Goal: Information Seeking & Learning: Learn about a topic

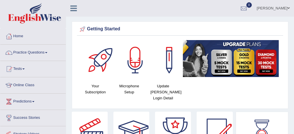
click at [30, 53] on link "Practice Questions" at bounding box center [32, 52] width 65 height 14
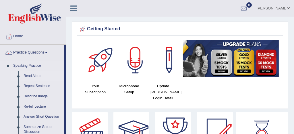
click at [38, 77] on link "Read Aloud" at bounding box center [42, 76] width 43 height 10
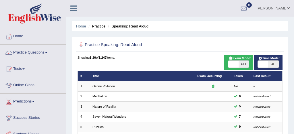
click at [233, 64] on span at bounding box center [233, 64] width 10 height 7
checkbox input "true"
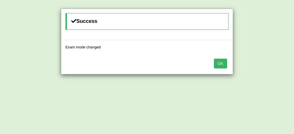
click at [225, 64] on button "OK" at bounding box center [220, 64] width 13 height 10
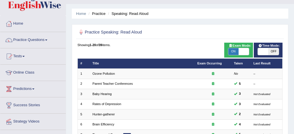
scroll to position [6, 0]
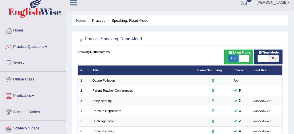
click at [232, 58] on span "ON" at bounding box center [233, 58] width 10 height 7
checkbox input "false"
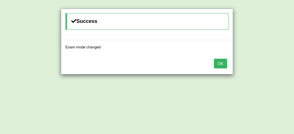
click at [219, 65] on button "OK" at bounding box center [220, 64] width 13 height 10
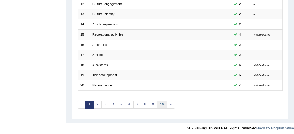
scroll to position [195, 0]
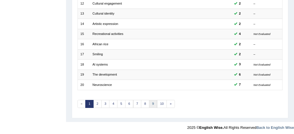
click at [152, 104] on link "9" at bounding box center [153, 104] width 8 height 8
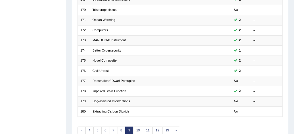
scroll to position [178, 0]
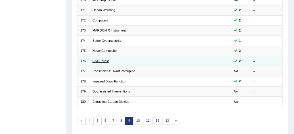
click at [106, 62] on link "Civil Unrest" at bounding box center [100, 60] width 16 height 3
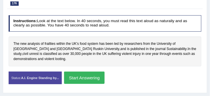
scroll to position [89, 0]
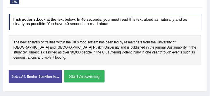
click at [54, 55] on span "violent" at bounding box center [49, 57] width 10 height 5
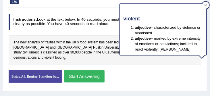
scroll to position [10, 0]
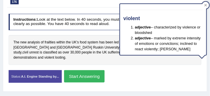
click at [153, 74] on div "Status: A.I. Engine Standing by... Start Answering Stop Recording" at bounding box center [105, 79] width 193 height 18
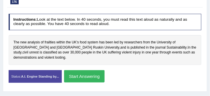
click at [89, 71] on button "Start Answering" at bounding box center [84, 76] width 40 height 12
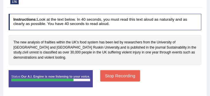
click at [112, 70] on button "Stop Recording" at bounding box center [120, 75] width 40 height 11
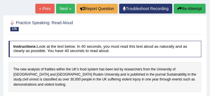
scroll to position [61, 0]
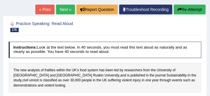
click at [61, 10] on link "Next »" at bounding box center [65, 10] width 19 height 10
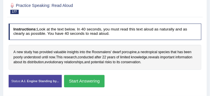
scroll to position [80, 0]
